Goal: Information Seeking & Learning: Learn about a topic

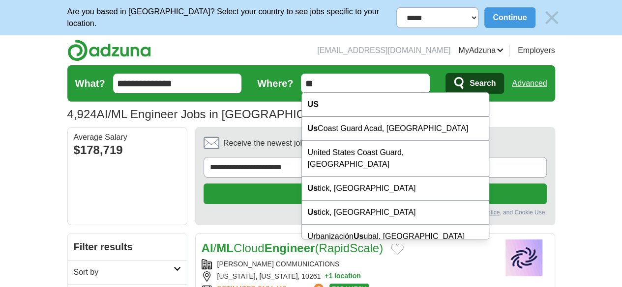
click at [354, 81] on input "**" at bounding box center [365, 84] width 129 height 20
type input "***"
click at [445, 73] on button "Search" at bounding box center [474, 83] width 58 height 21
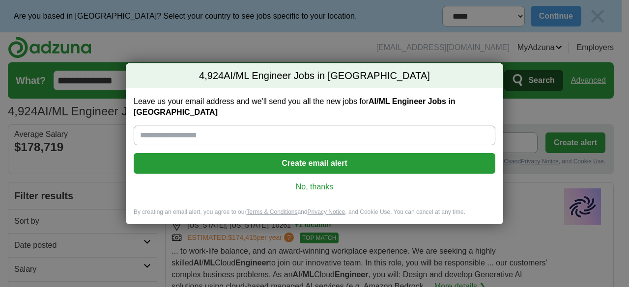
click at [528, 214] on div "4,924 AI/ML Engineer Jobs in US Leave us your email address and we'll send you …" at bounding box center [314, 143] width 629 height 287
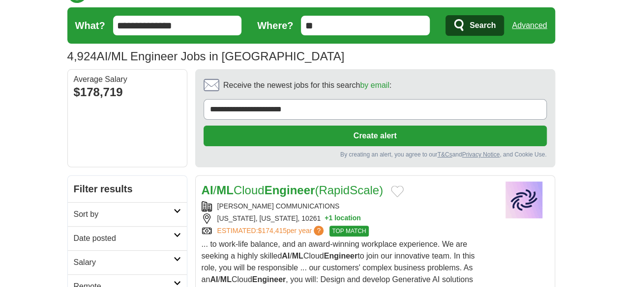
scroll to position [72, 0]
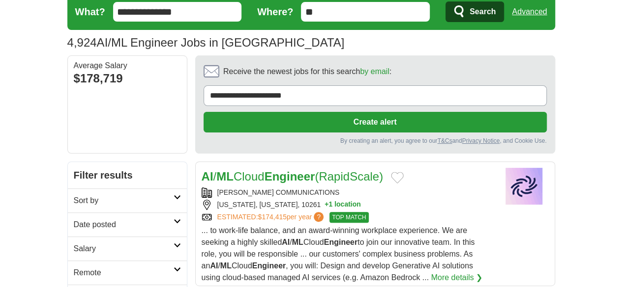
drag, startPoint x: 625, startPoint y: 41, endPoint x: 628, endPoint y: 53, distance: 12.3
click at [125, 189] on link "Sort by" at bounding box center [127, 201] width 119 height 24
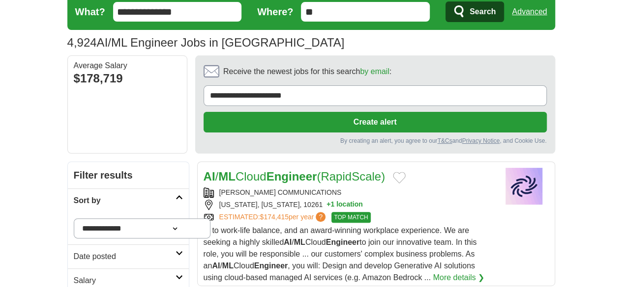
click at [135, 245] on link "Date posted" at bounding box center [128, 257] width 121 height 24
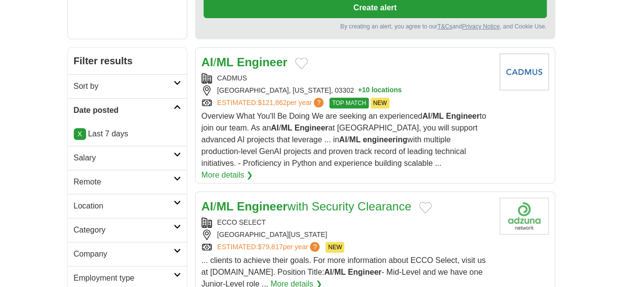
scroll to position [188, 0]
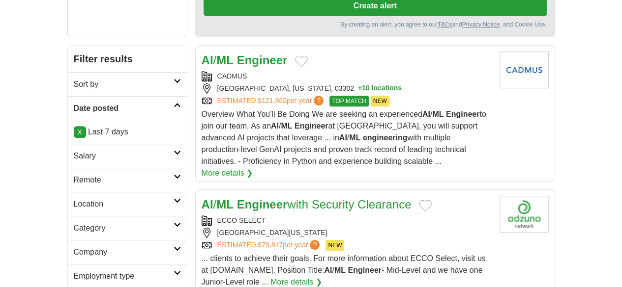
click at [128, 168] on link "Remote" at bounding box center [127, 180] width 119 height 24
click at [75, 222] on h2 "Location" at bounding box center [124, 228] width 100 height 12
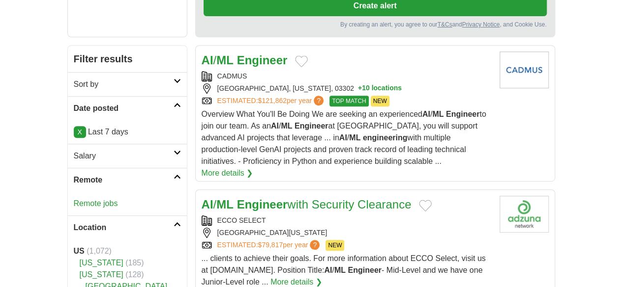
click at [143, 222] on h2 "Location" at bounding box center [124, 228] width 100 height 12
click at [137, 246] on h2 "Category" at bounding box center [124, 252] width 100 height 12
click at [146, 240] on link "Category" at bounding box center [127, 252] width 119 height 24
click at [144, 264] on link "Company" at bounding box center [127, 276] width 119 height 24
click at [173, 270] on icon at bounding box center [176, 272] width 7 height 5
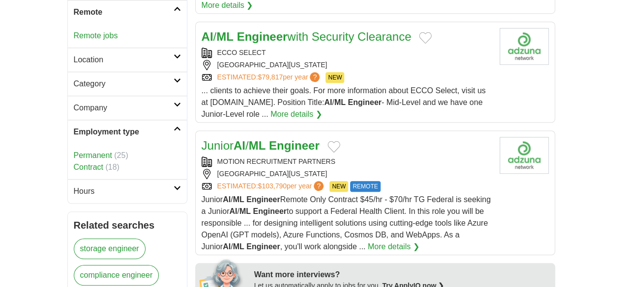
scroll to position [361, 0]
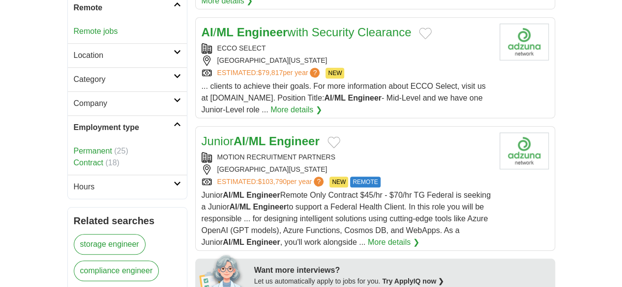
click at [74, 159] on link "Contract" at bounding box center [88, 163] width 29 height 8
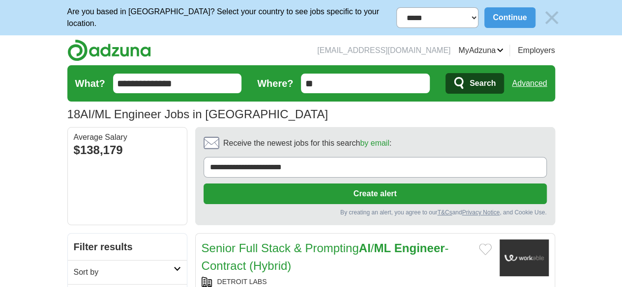
click at [438, 127] on section "**********" at bounding box center [375, 176] width 360 height 98
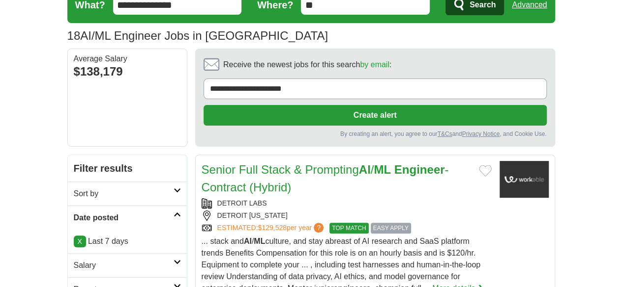
scroll to position [81, 0]
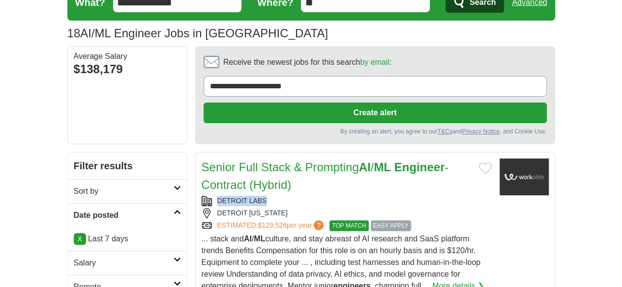
drag, startPoint x: 186, startPoint y: 126, endPoint x: 243, endPoint y: 127, distance: 57.0
click at [243, 196] on div "DETROIT LABS" at bounding box center [346, 201] width 290 height 10
click at [220, 196] on div "DETROIT LABS" at bounding box center [346, 201] width 290 height 10
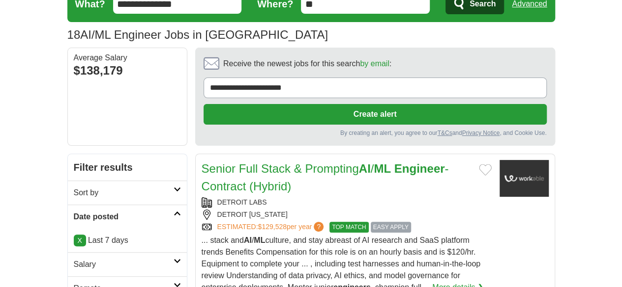
scroll to position [0, 0]
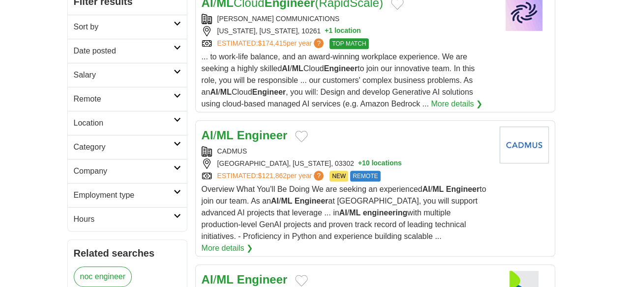
scroll to position [214, 0]
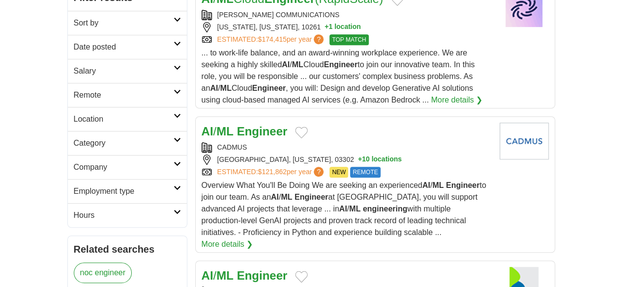
click at [136, 179] on link "Employment type" at bounding box center [127, 191] width 119 height 24
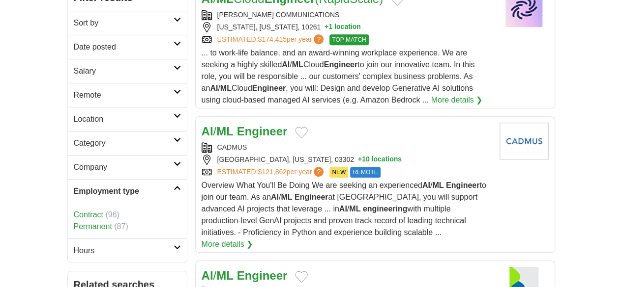
click at [74, 211] on link "Contract" at bounding box center [88, 215] width 29 height 8
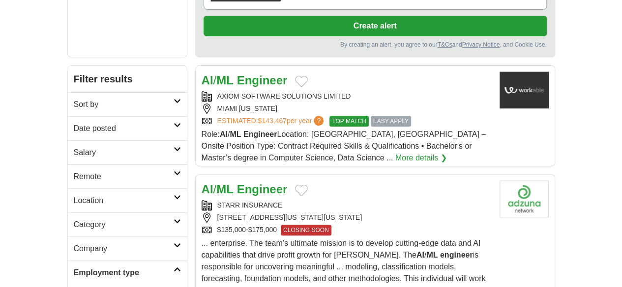
scroll to position [135, 0]
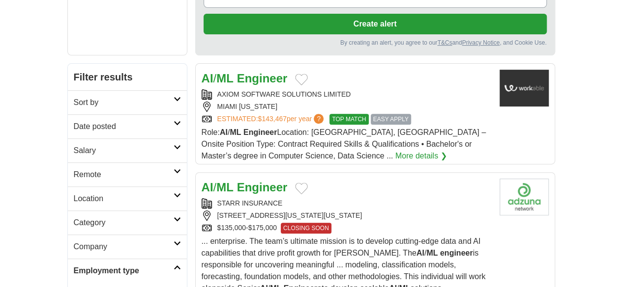
click at [237, 72] on strong "Engineer" at bounding box center [262, 78] width 51 height 13
